Goal: Navigation & Orientation: Find specific page/section

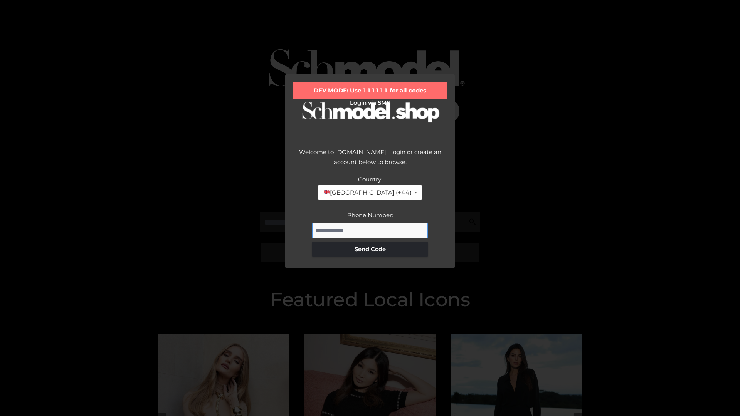
click at [370, 231] on input "Phone Number:" at bounding box center [370, 230] width 116 height 15
type input "**********"
click at [370, 249] on button "Send Code" at bounding box center [370, 249] width 116 height 15
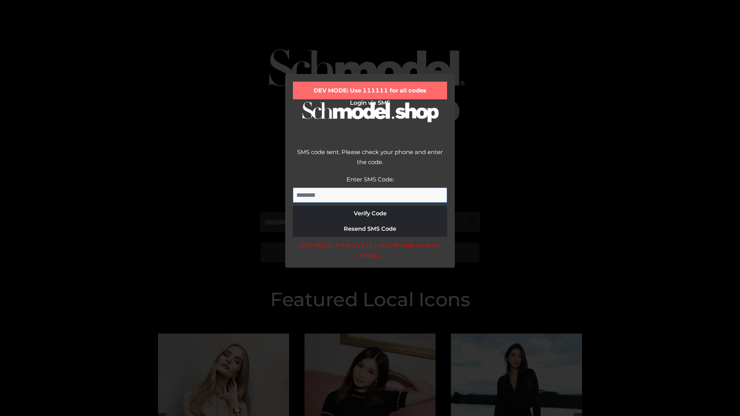
click at [370, 195] on input "Enter SMS Code:" at bounding box center [370, 195] width 154 height 15
type input "******"
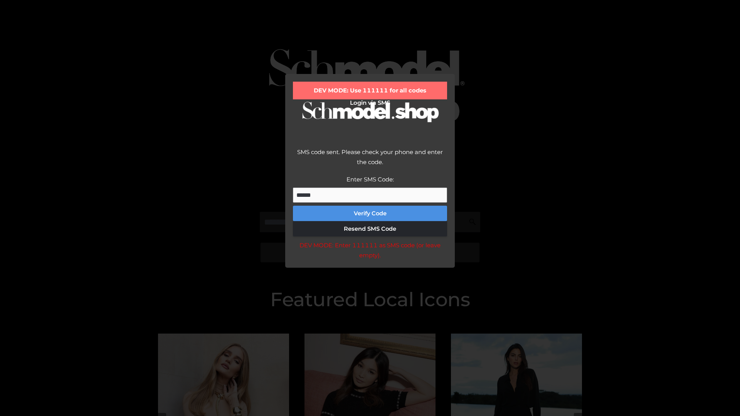
click at [370, 214] on button "Verify Code" at bounding box center [370, 213] width 154 height 15
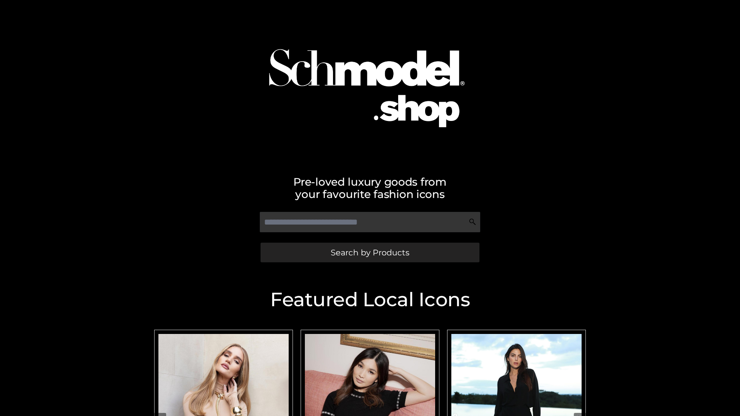
click at [370, 253] on span "Search by Products" at bounding box center [370, 253] width 79 height 8
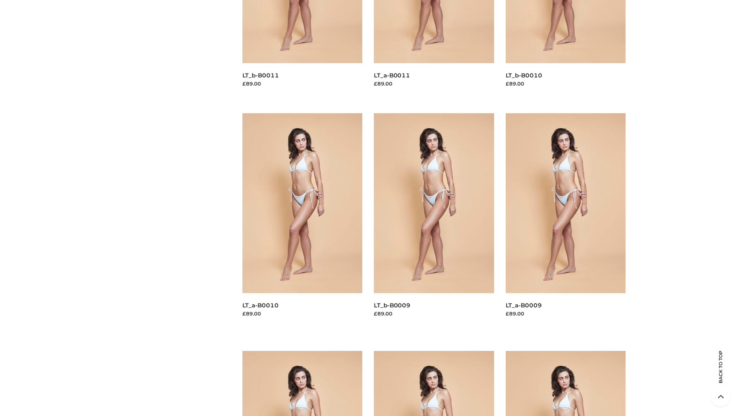
scroll to position [2033, 0]
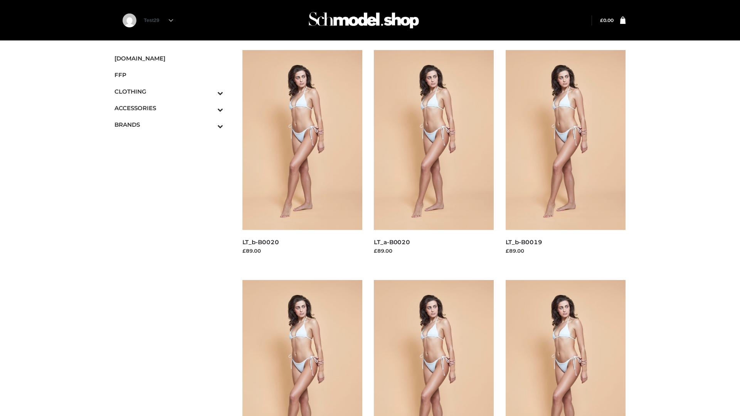
scroll to position [628, 0]
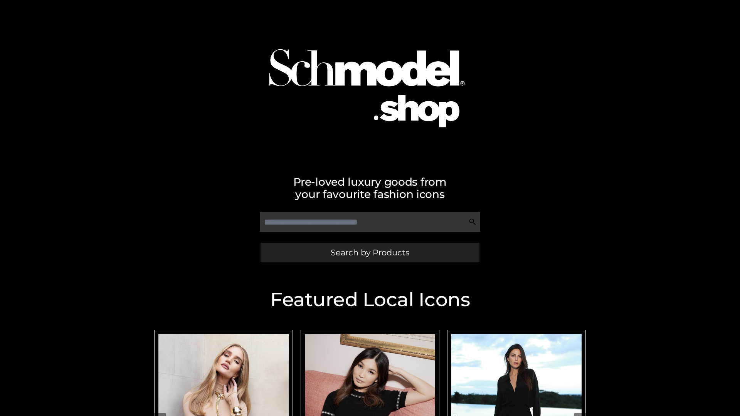
click at [370, 253] on span "Search by Products" at bounding box center [370, 253] width 79 height 8
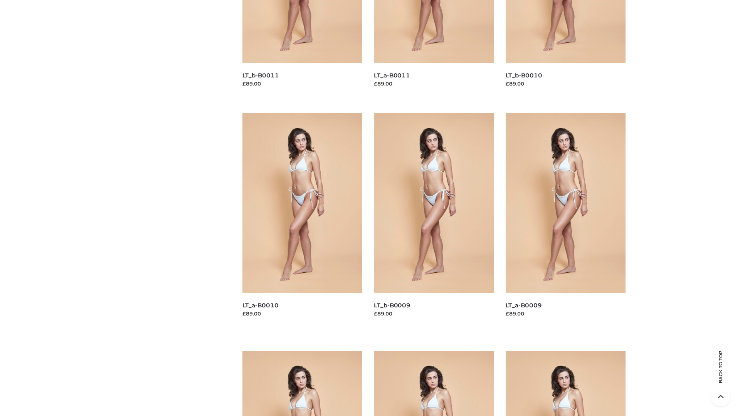
scroll to position [2033, 0]
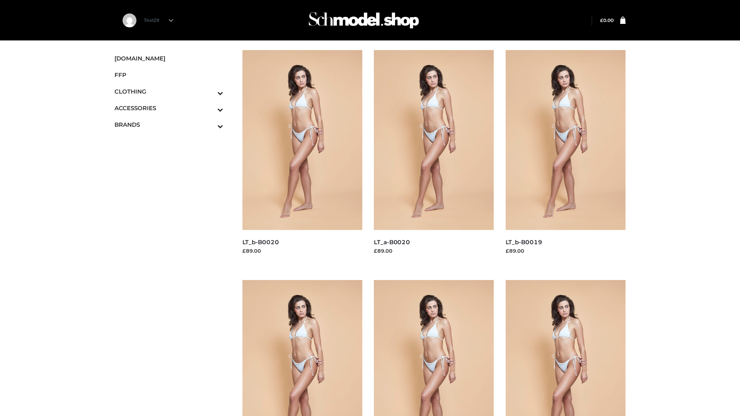
scroll to position [628, 0]
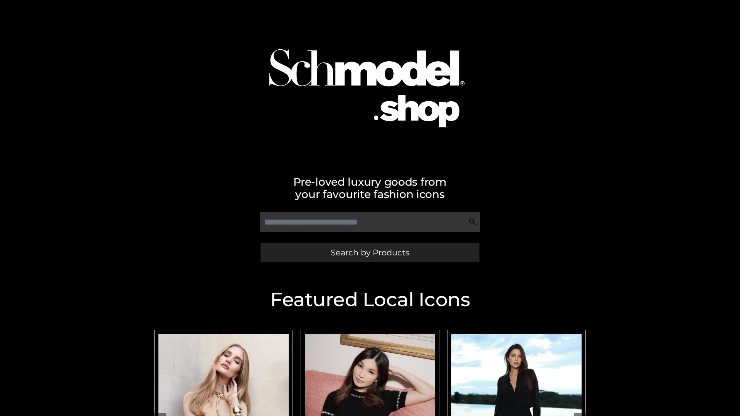
click at [370, 253] on span "Search by Products" at bounding box center [370, 253] width 79 height 8
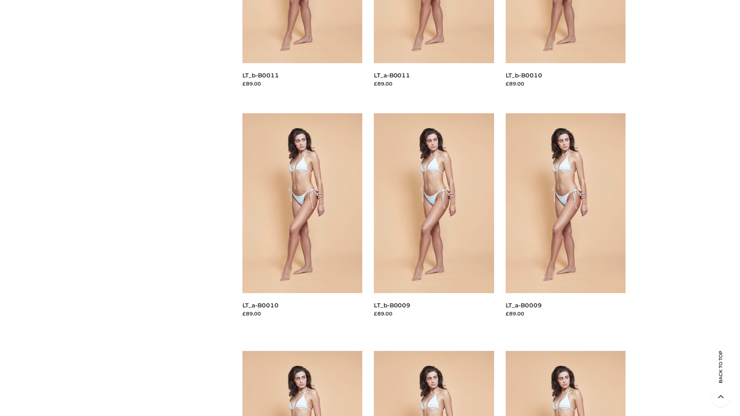
scroll to position [2033, 0]
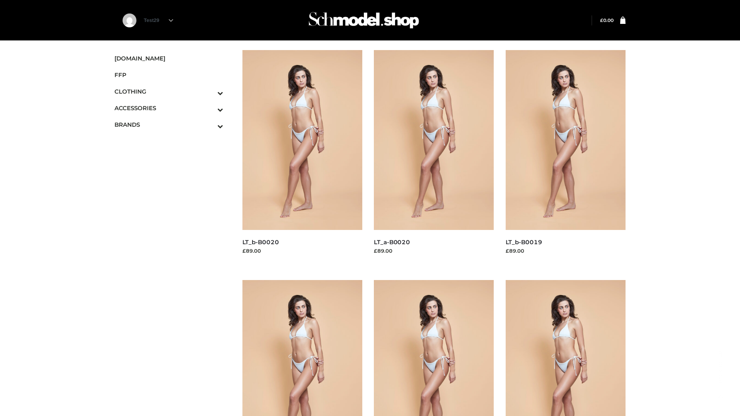
scroll to position [628, 0]
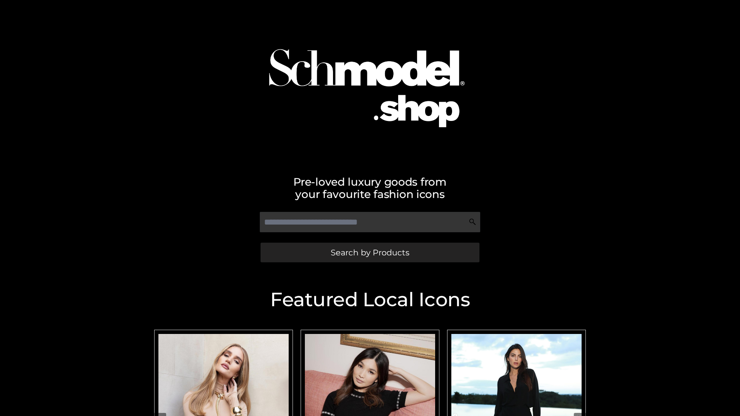
click at [370, 253] on span "Search by Products" at bounding box center [370, 253] width 79 height 8
